Goal: Information Seeking & Learning: Learn about a topic

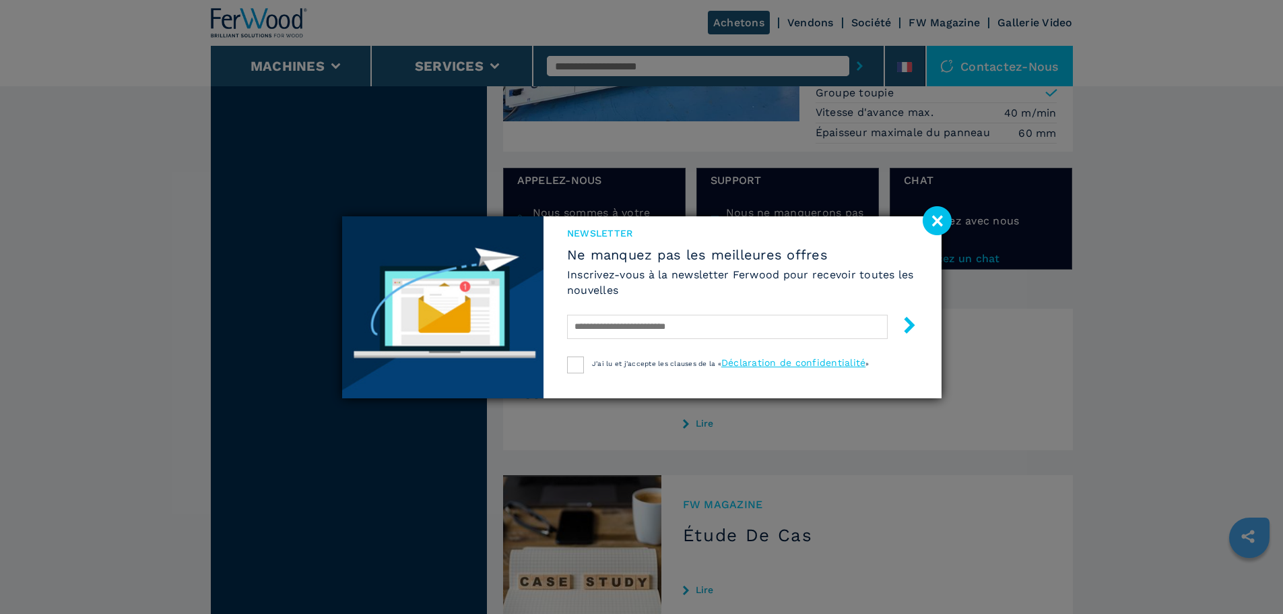
scroll to position [1751, 0]
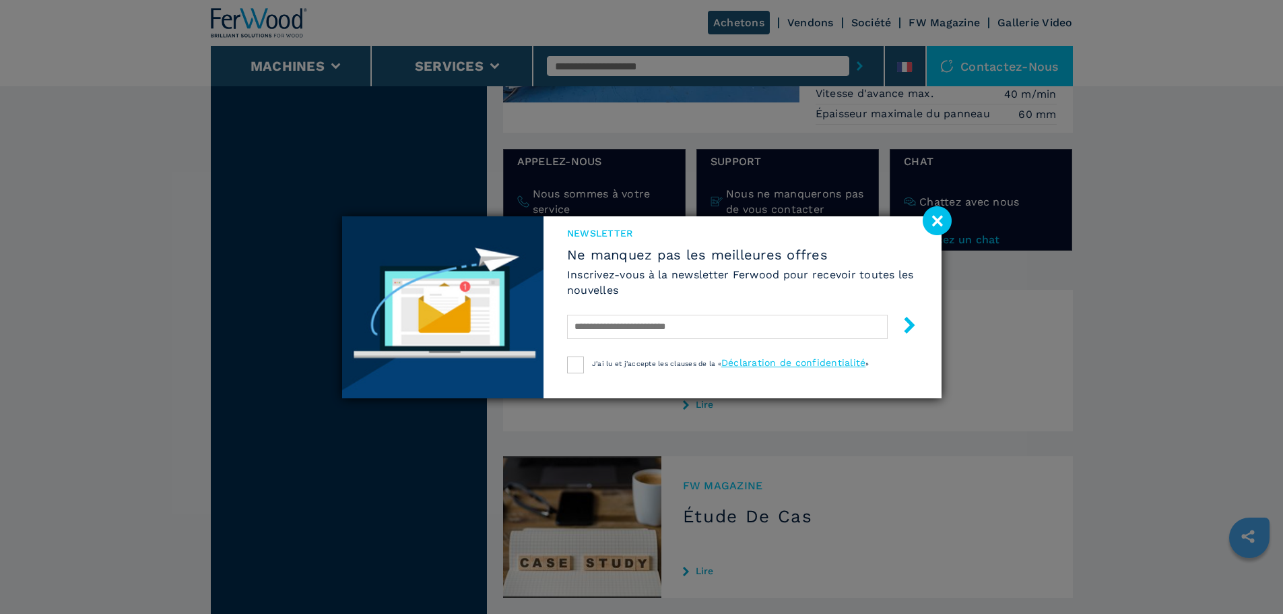
click at [946, 220] on image at bounding box center [937, 220] width 29 height 29
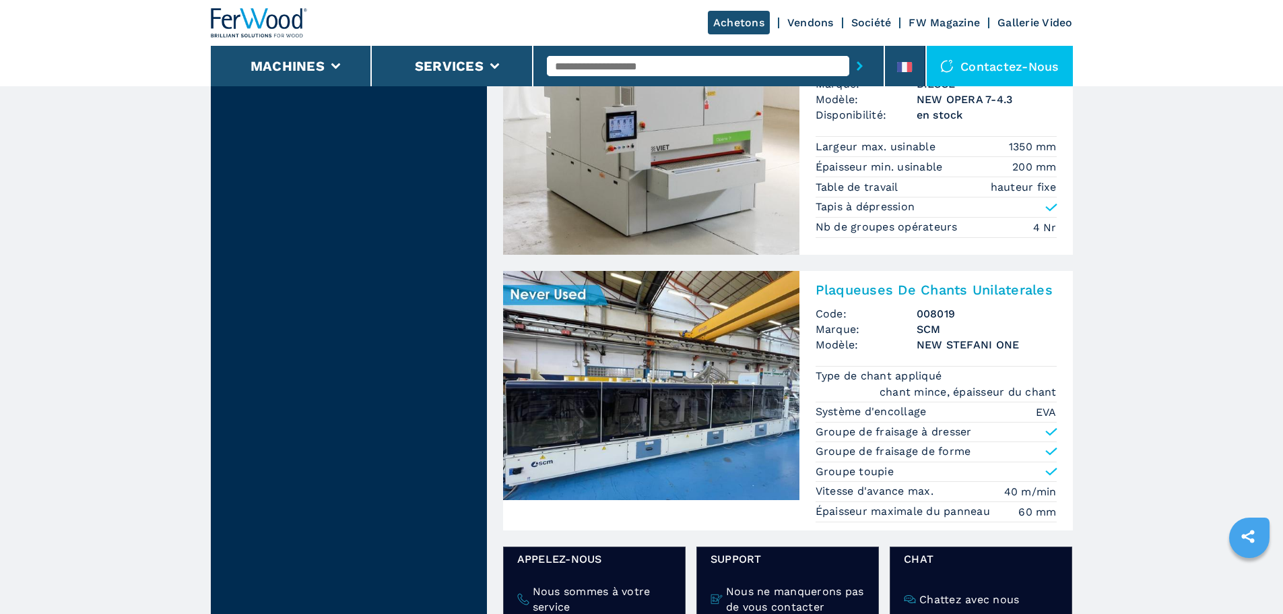
scroll to position [1347, 0]
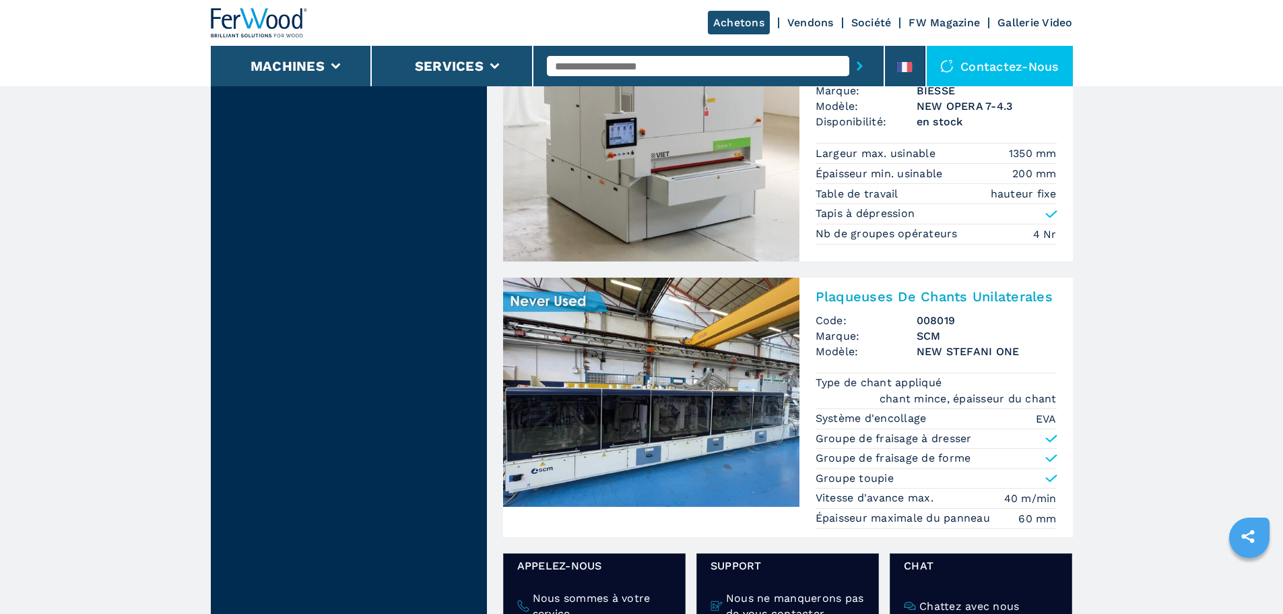
click at [905, 288] on h3 "Plaqueuses De Chants Unilaterales" at bounding box center [936, 296] width 241 height 16
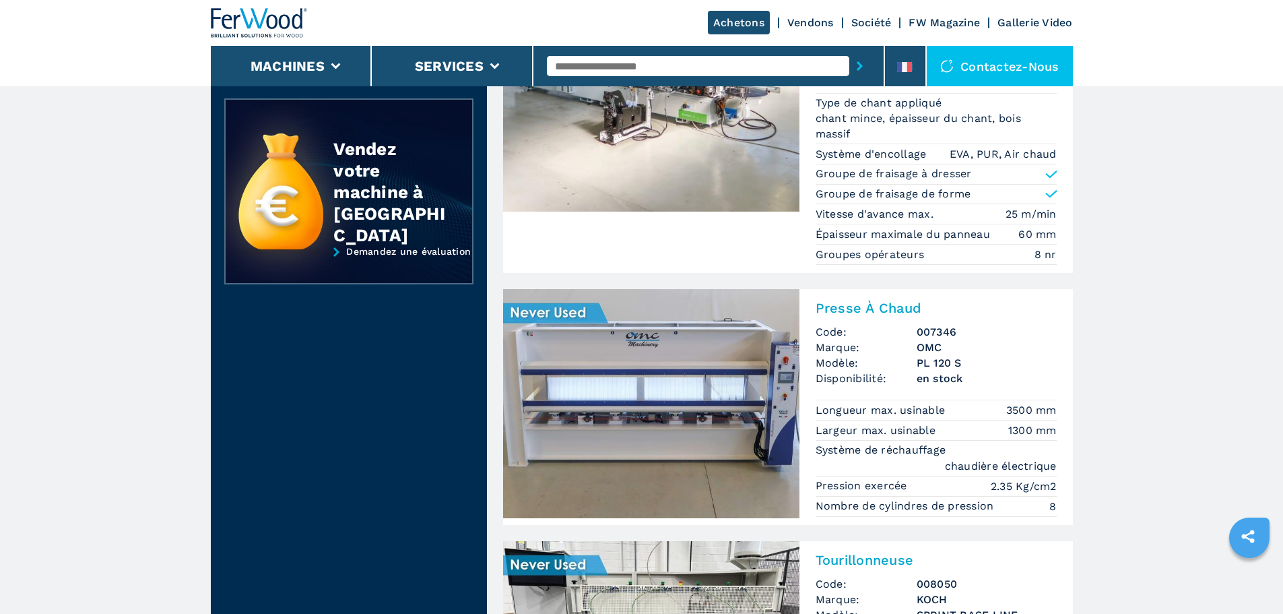
scroll to position [404, 0]
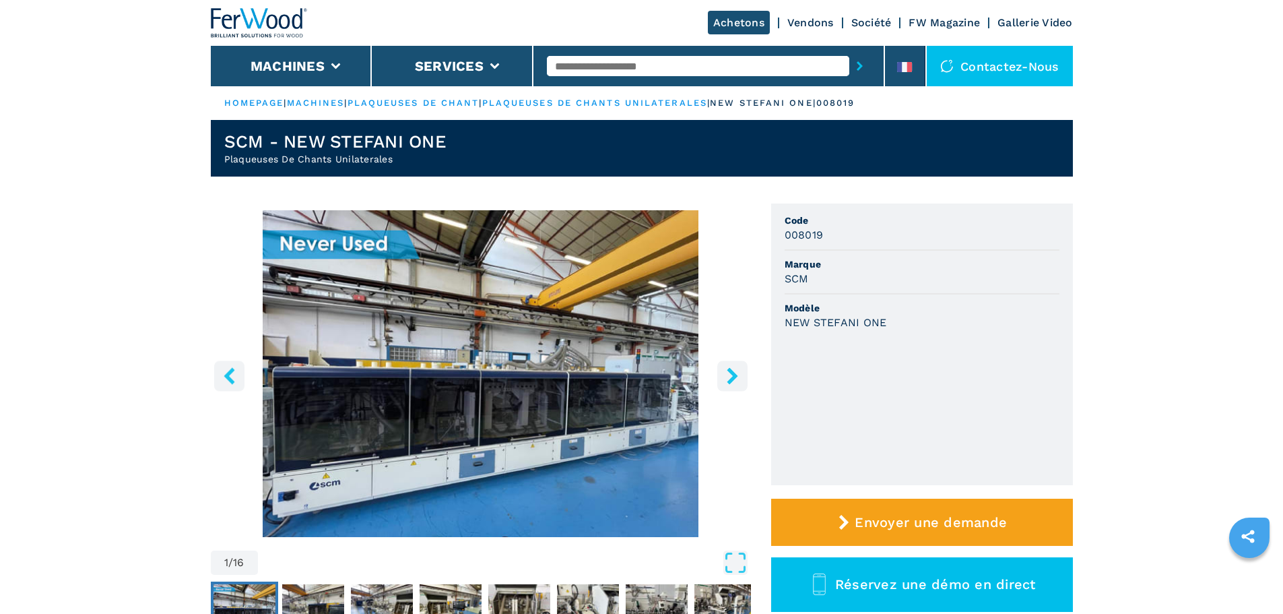
click at [734, 377] on icon "right-button" at bounding box center [732, 375] width 11 height 17
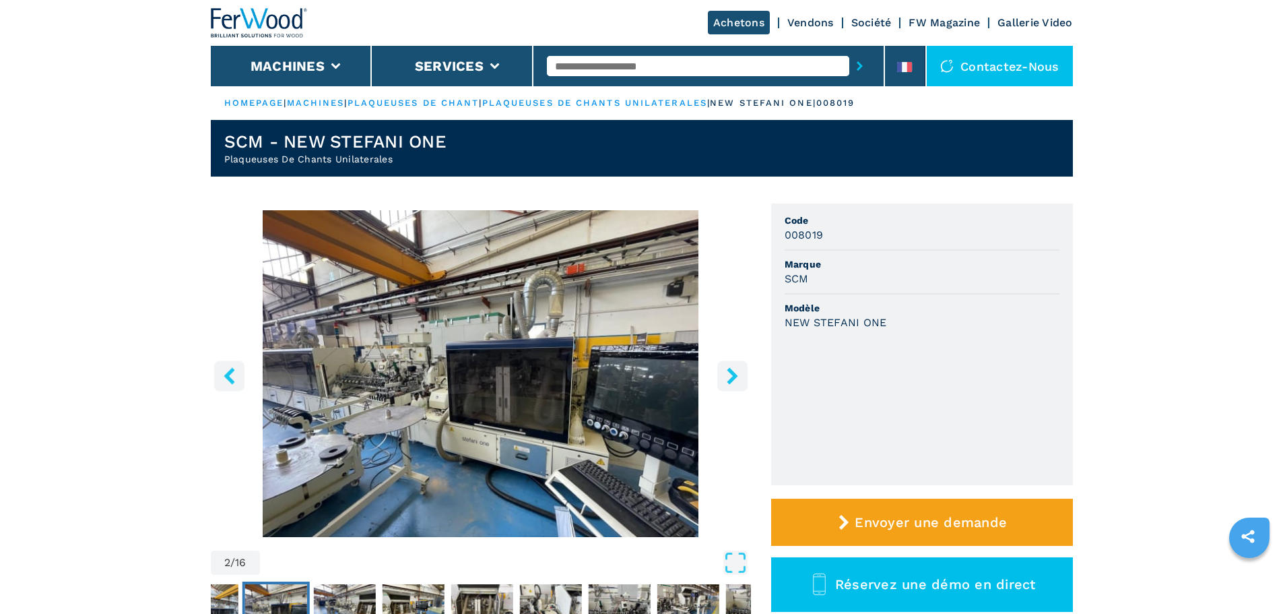
click at [733, 377] on icon "right-button" at bounding box center [732, 375] width 11 height 17
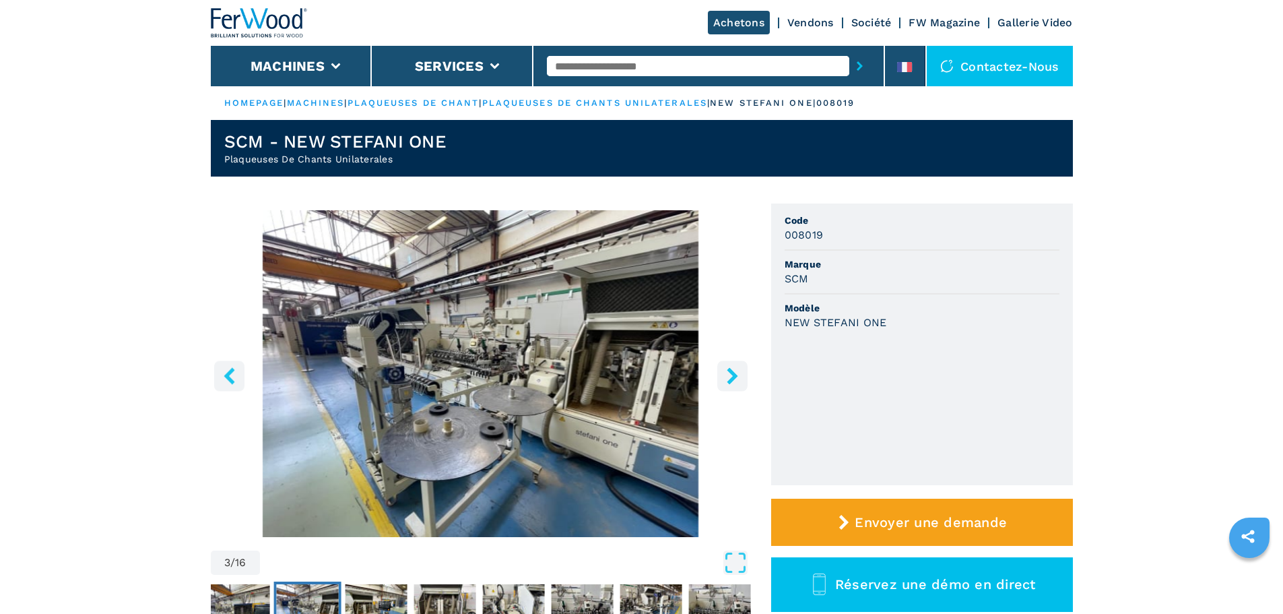
click at [733, 377] on icon "right-button" at bounding box center [732, 375] width 11 height 17
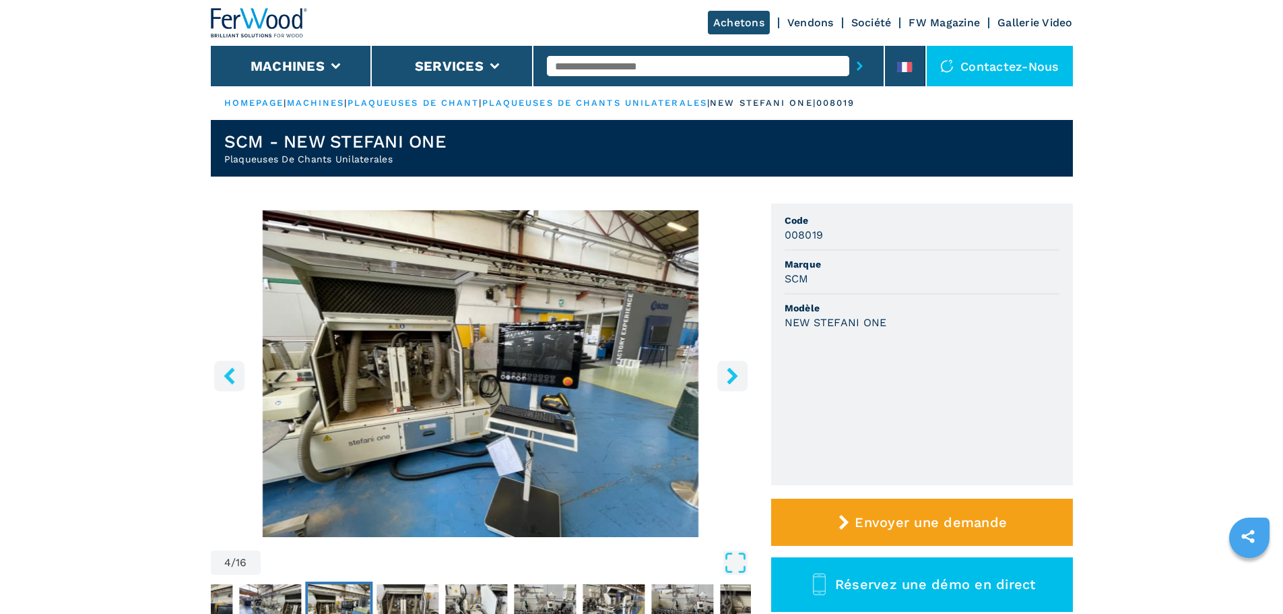
click at [733, 377] on icon "right-button" at bounding box center [732, 375] width 11 height 17
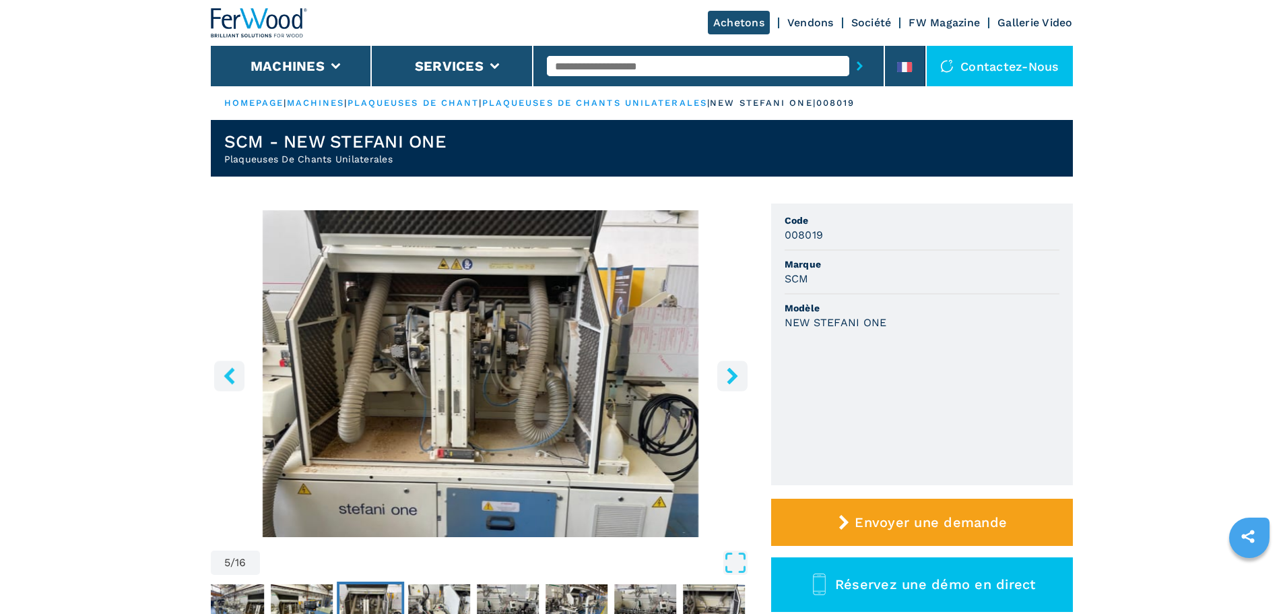
click at [733, 377] on icon "right-button" at bounding box center [732, 375] width 11 height 17
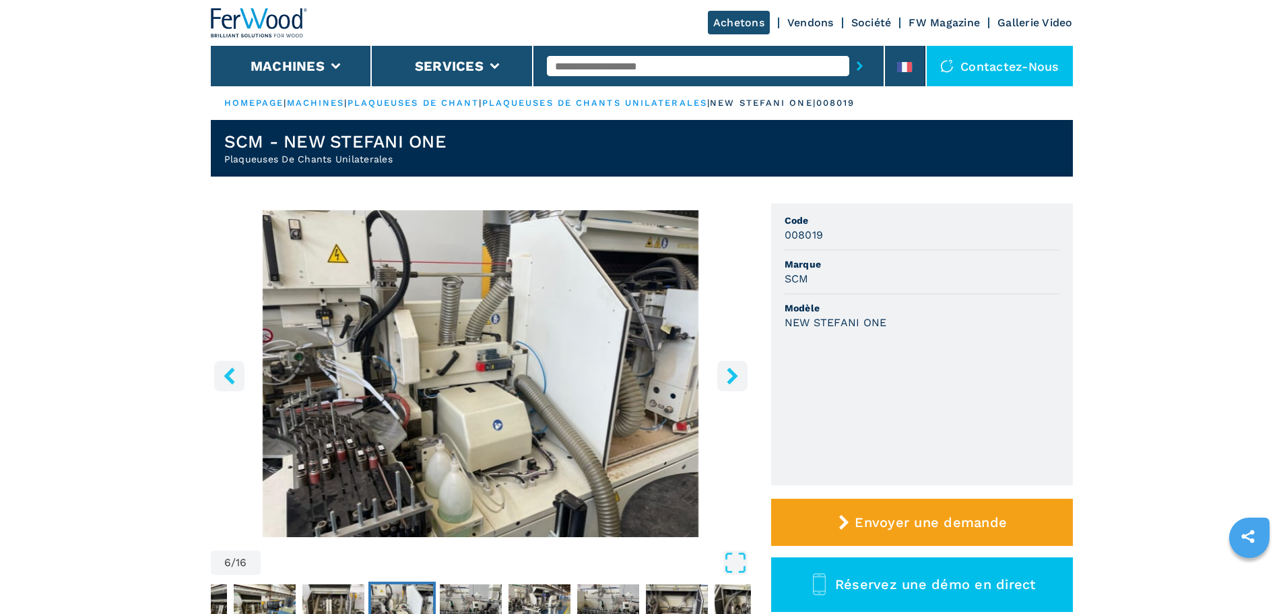
click at [733, 377] on icon "right-button" at bounding box center [732, 375] width 11 height 17
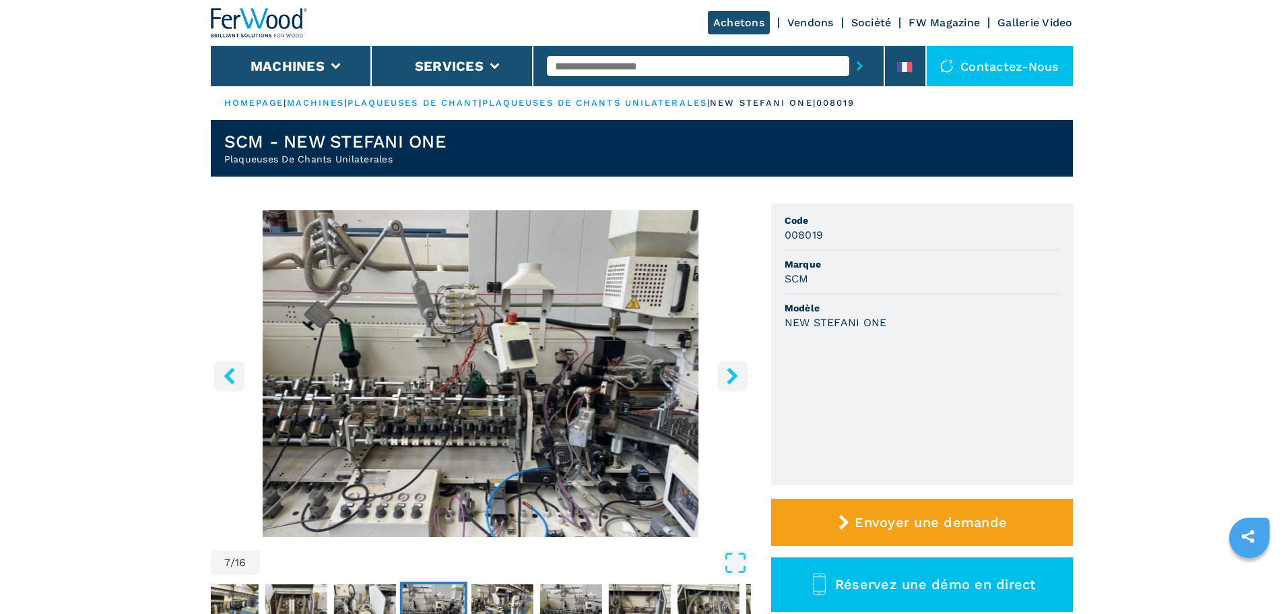
click at [733, 377] on icon "right-button" at bounding box center [732, 375] width 11 height 17
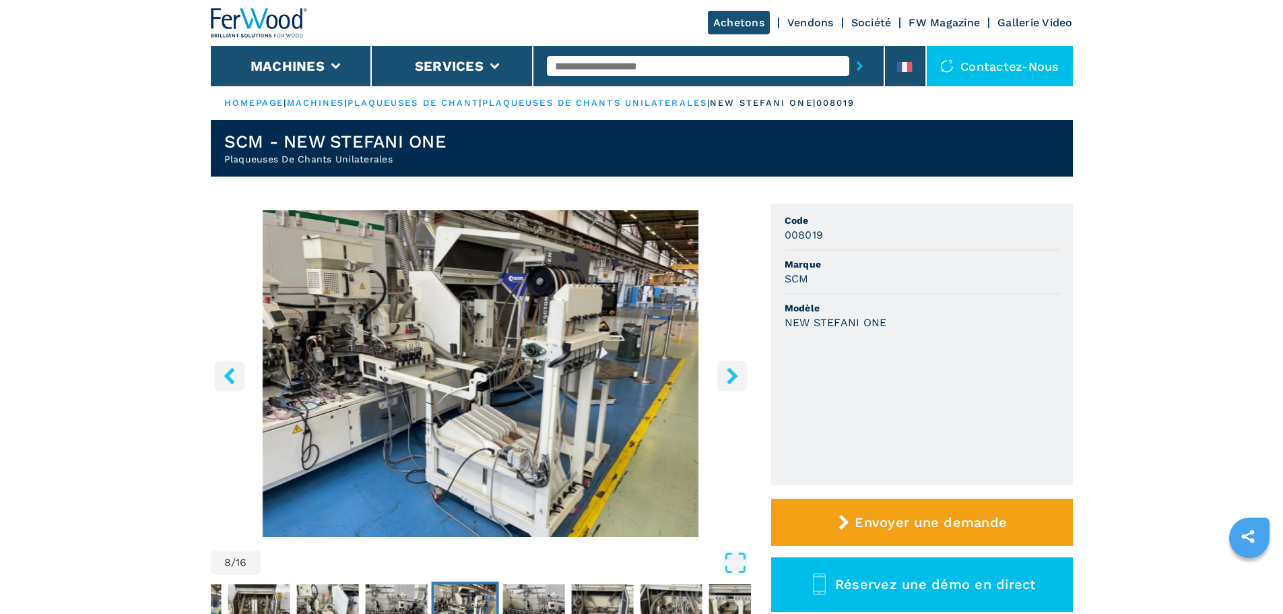
click at [212, 373] on img "Go to Slide 8" at bounding box center [481, 373] width 540 height 327
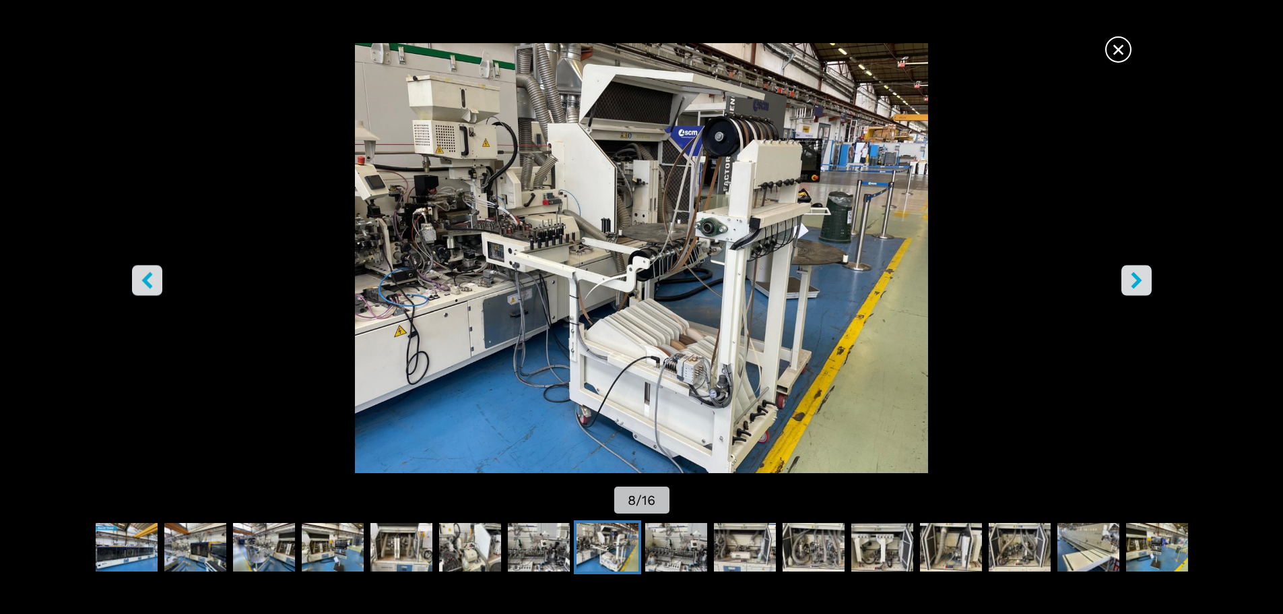
click at [151, 279] on icon "left-button" at bounding box center [147, 279] width 17 height 17
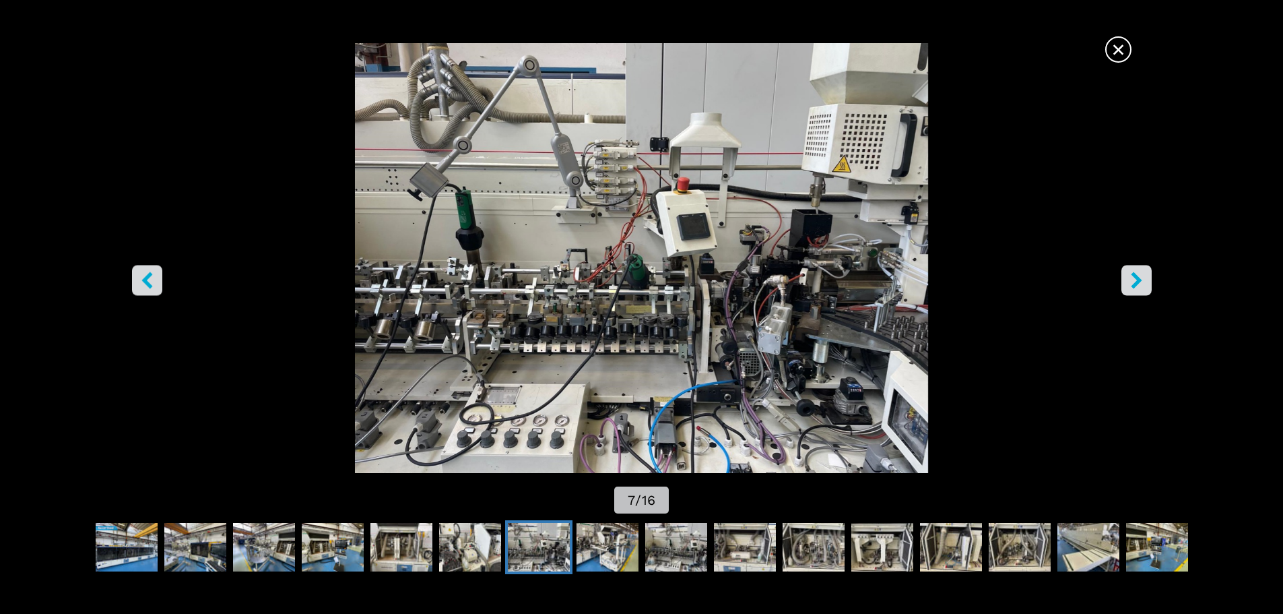
drag, startPoint x: 1109, startPoint y: 181, endPoint x: 1031, endPoint y: 185, distance: 78.2
click at [1109, 59] on span "×" at bounding box center [1119, 47] width 24 height 24
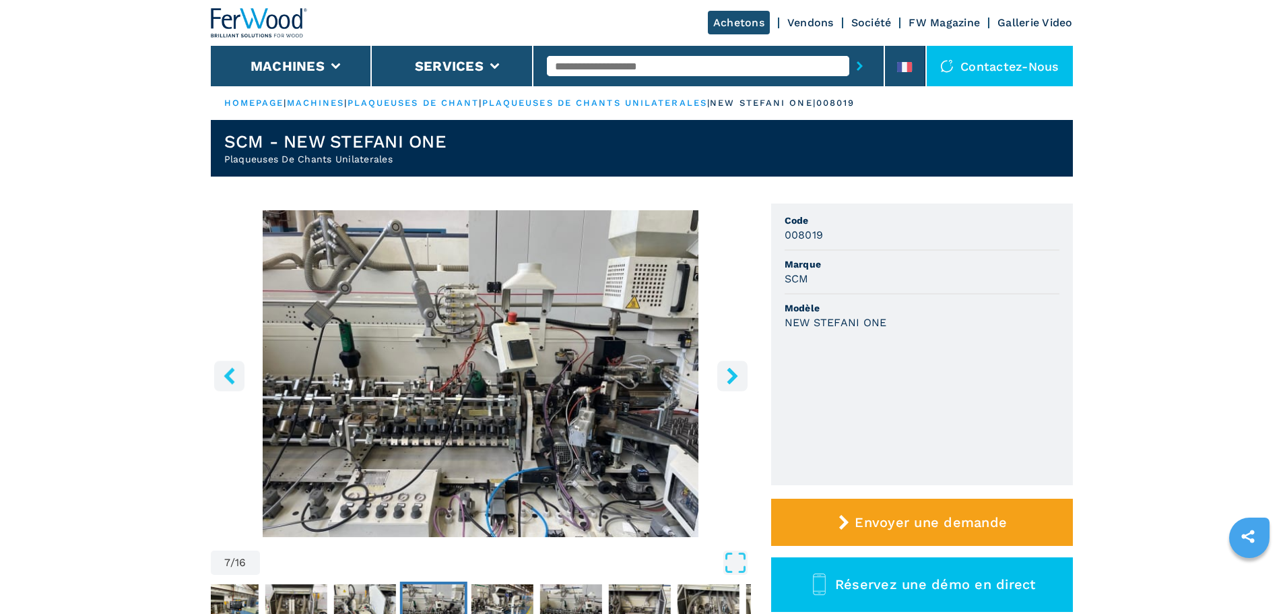
click at [236, 379] on icon "left-button" at bounding box center [229, 375] width 17 height 17
